Goal: Navigation & Orientation: Find specific page/section

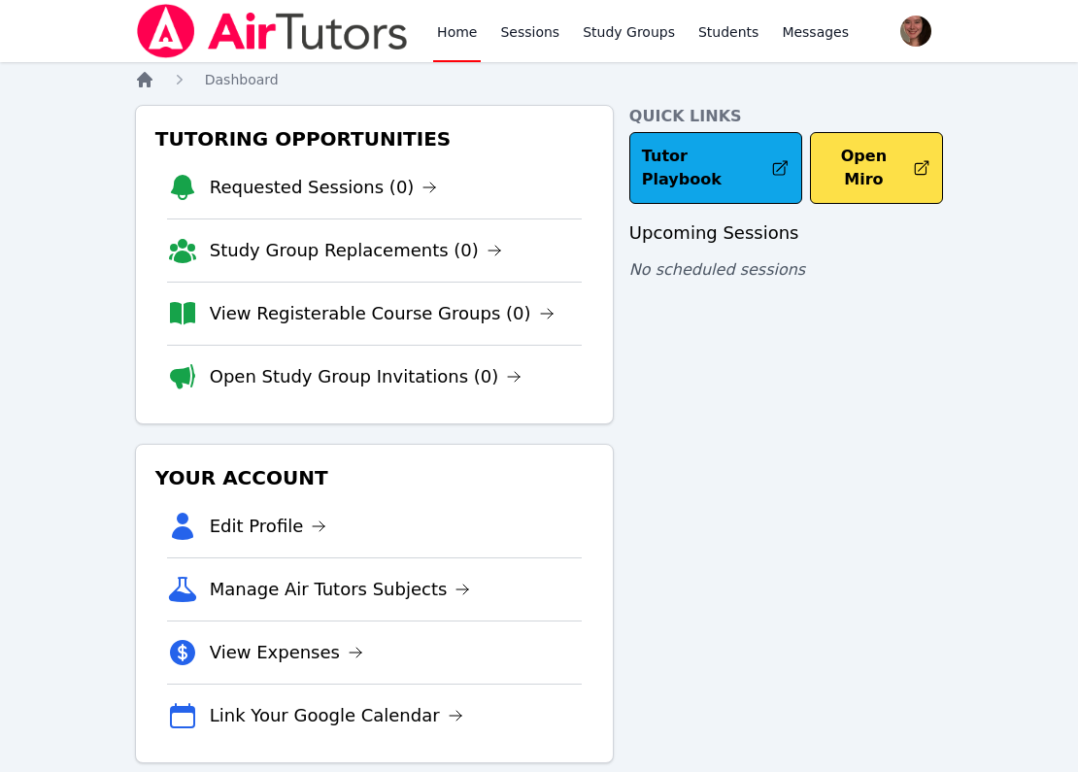
click at [152, 82] on icon "Breadcrumb" at bounding box center [144, 79] width 19 height 19
